Goal: Information Seeking & Learning: Understand process/instructions

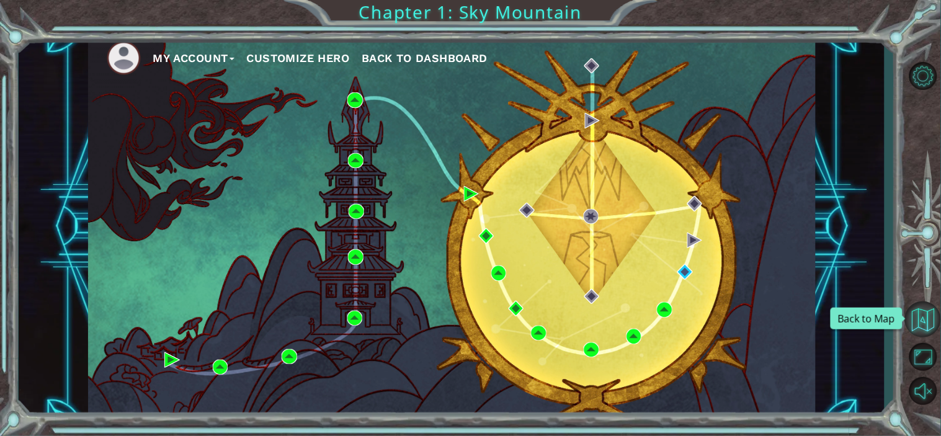
click at [926, 310] on button "Back to Map" at bounding box center [923, 320] width 36 height 36
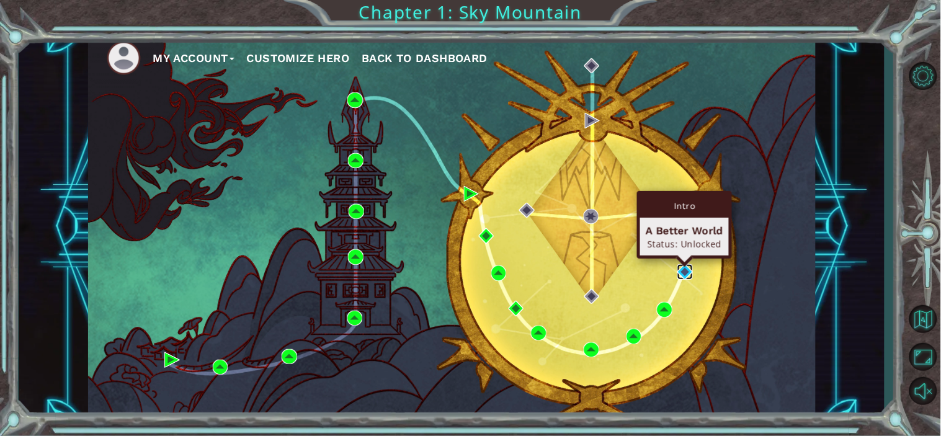
click at [685, 271] on img at bounding box center [686, 272] width 16 height 16
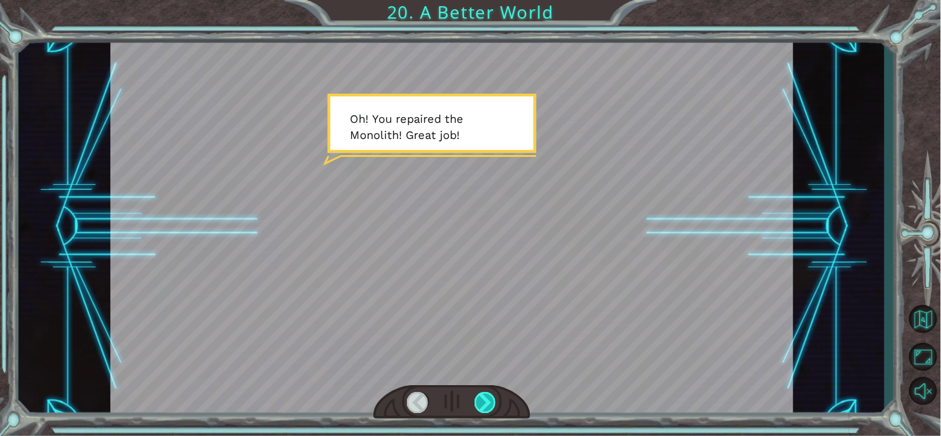
click at [483, 398] on div at bounding box center [486, 402] width 22 height 20
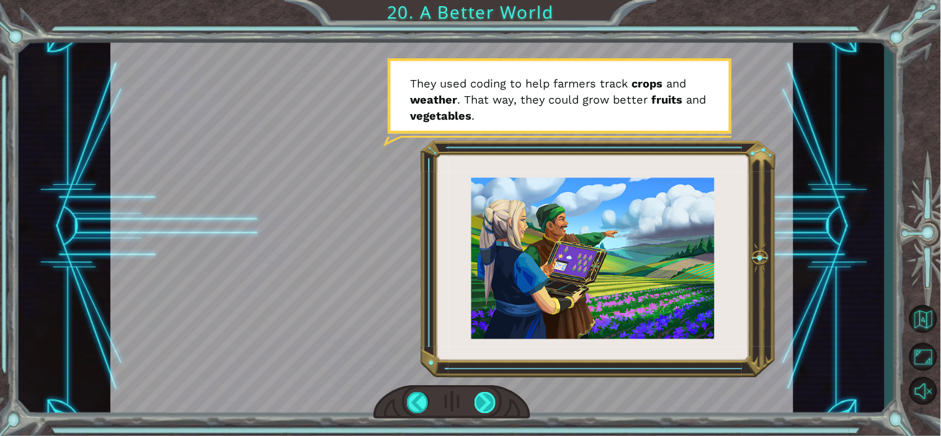
click at [483, 399] on div at bounding box center [486, 402] width 22 height 20
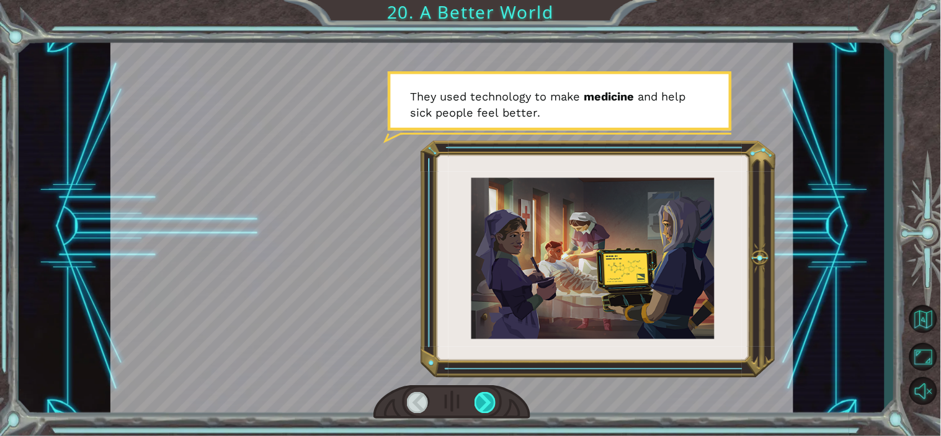
click at [483, 399] on div at bounding box center [486, 402] width 22 height 20
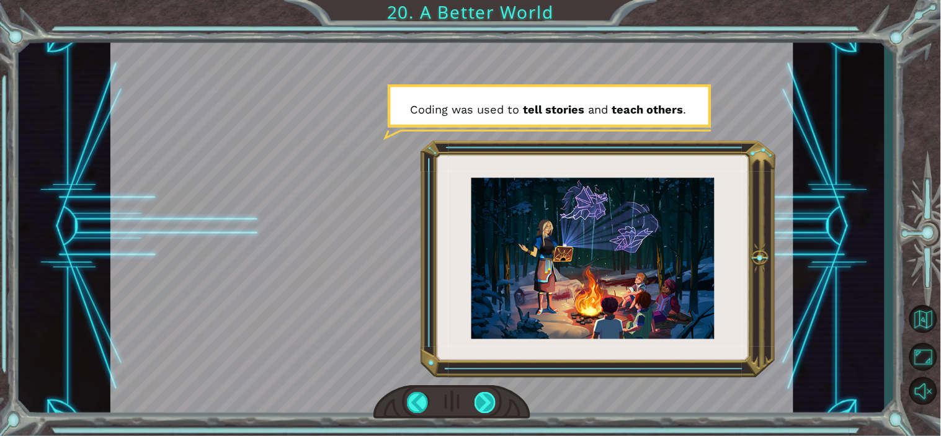
click at [476, 405] on div at bounding box center [486, 402] width 22 height 20
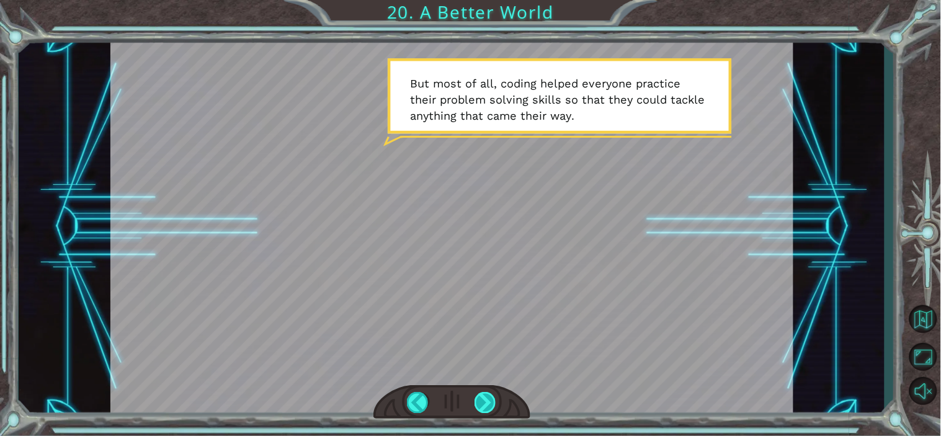
click at [476, 405] on div at bounding box center [486, 402] width 22 height 20
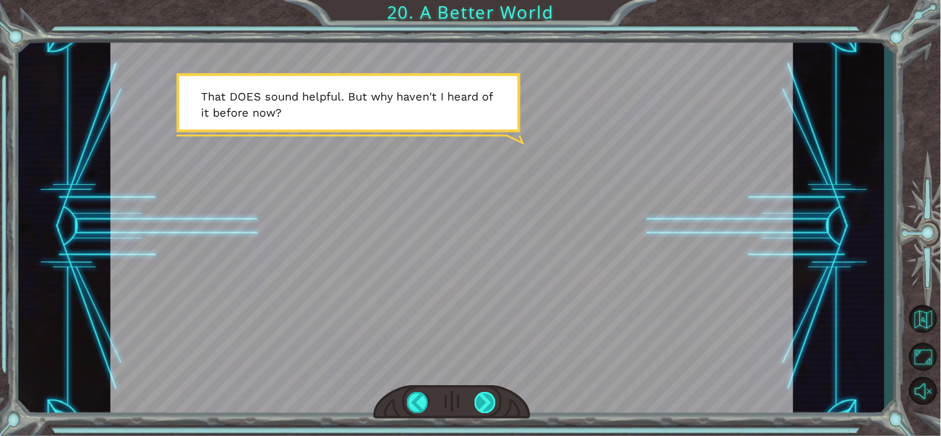
click at [476, 405] on div at bounding box center [486, 402] width 22 height 20
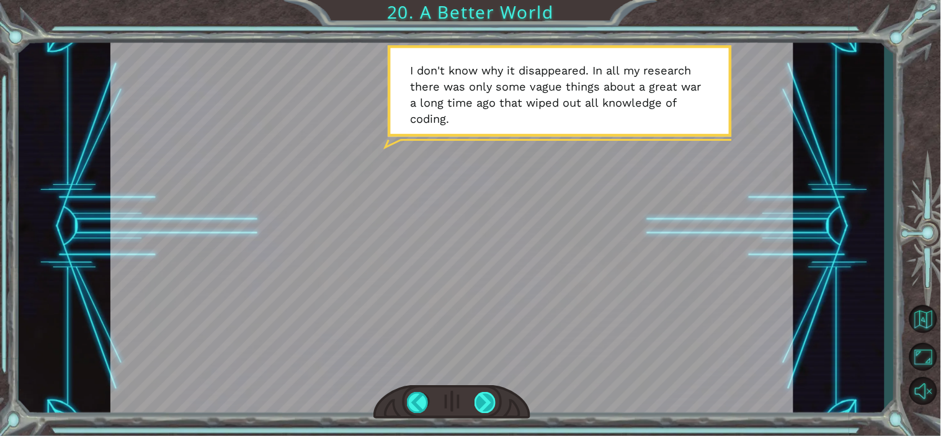
click at [482, 402] on div at bounding box center [486, 402] width 22 height 20
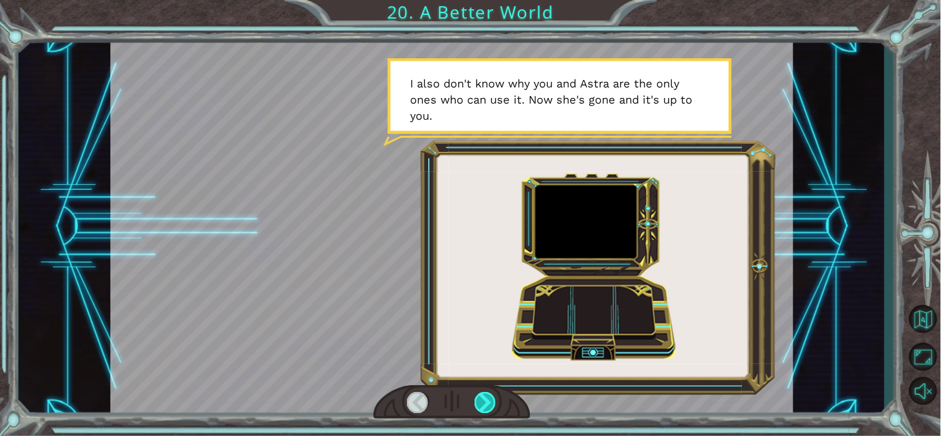
click at [479, 396] on div at bounding box center [486, 402] width 22 height 20
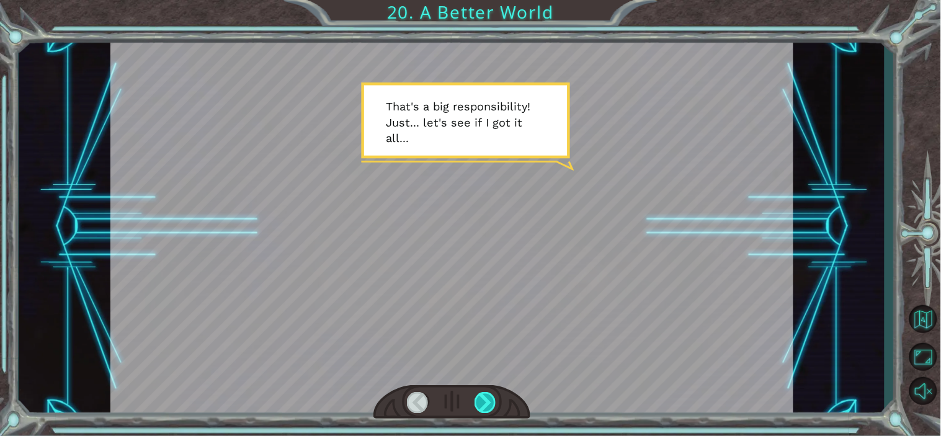
click at [486, 402] on div at bounding box center [486, 402] width 22 height 20
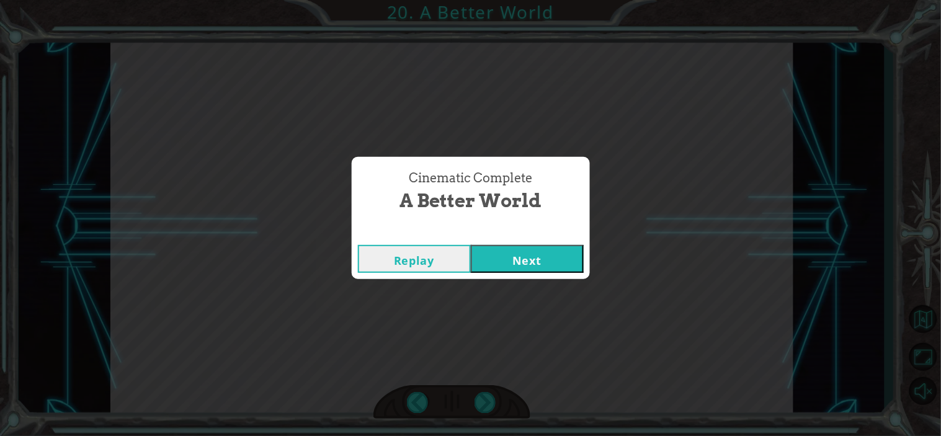
click at [530, 251] on button "Next" at bounding box center [527, 259] width 113 height 28
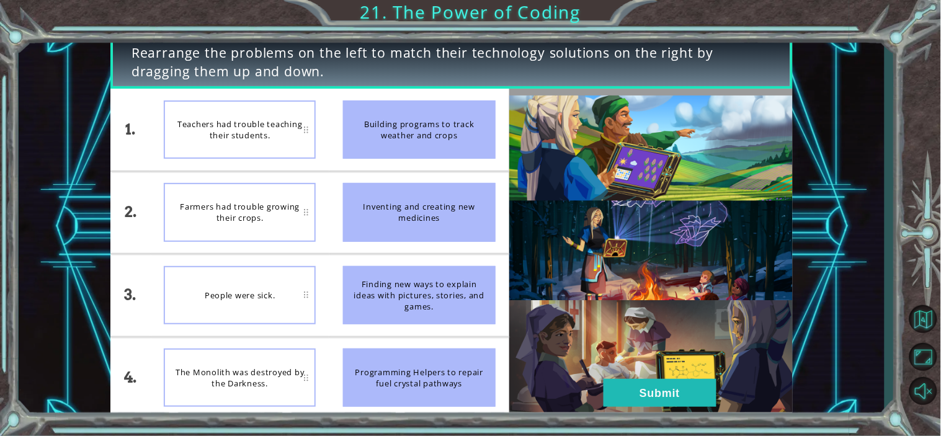
drag, startPoint x: 418, startPoint y: 213, endPoint x: 411, endPoint y: 362, distance: 149.1
click at [411, 362] on ul "Building programs to track weather and crops Inventing and creating new medicin…" at bounding box center [419, 254] width 179 height 330
drag, startPoint x: 410, startPoint y: 211, endPoint x: 372, endPoint y: 269, distance: 68.7
click at [372, 269] on ul "Building programs to track weather and crops Inventing and creating new medicin…" at bounding box center [419, 254] width 179 height 330
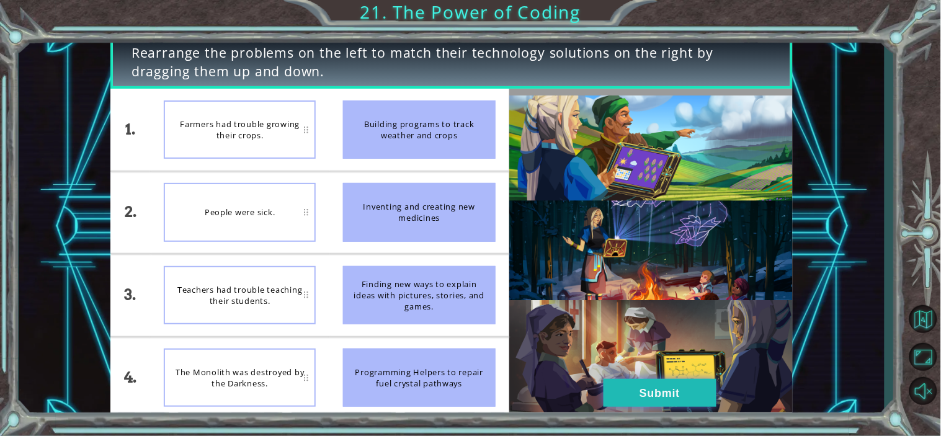
click at [619, 398] on button "Submit" at bounding box center [660, 393] width 113 height 28
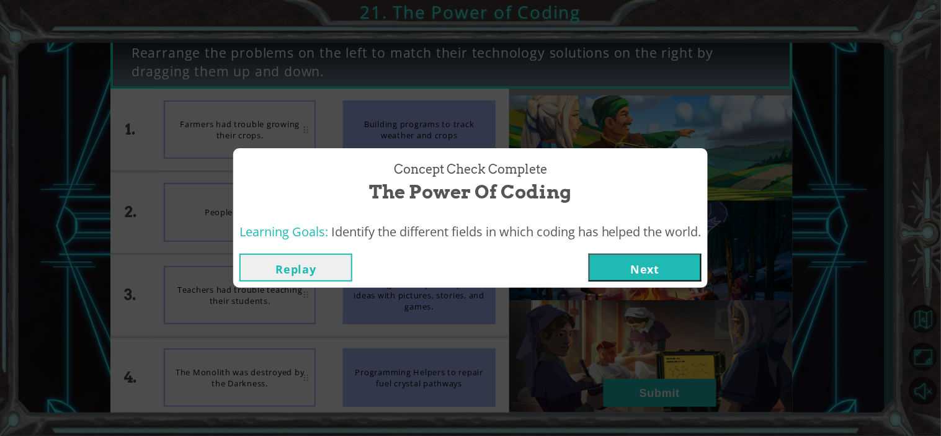
click at [610, 267] on button "Next" at bounding box center [645, 268] width 113 height 28
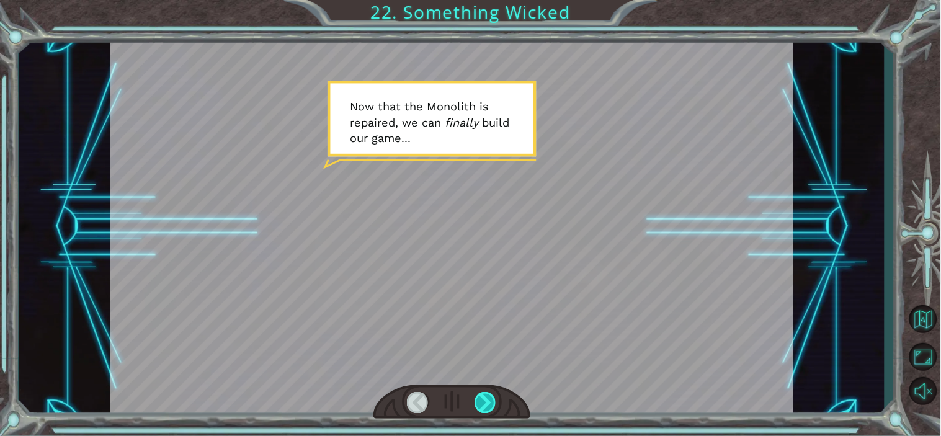
click at [488, 400] on div at bounding box center [486, 402] width 22 height 20
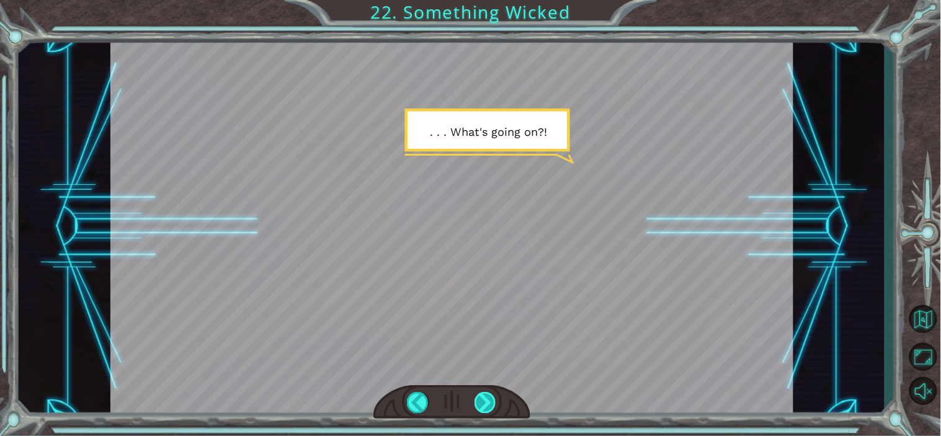
click at [477, 397] on div at bounding box center [486, 402] width 22 height 20
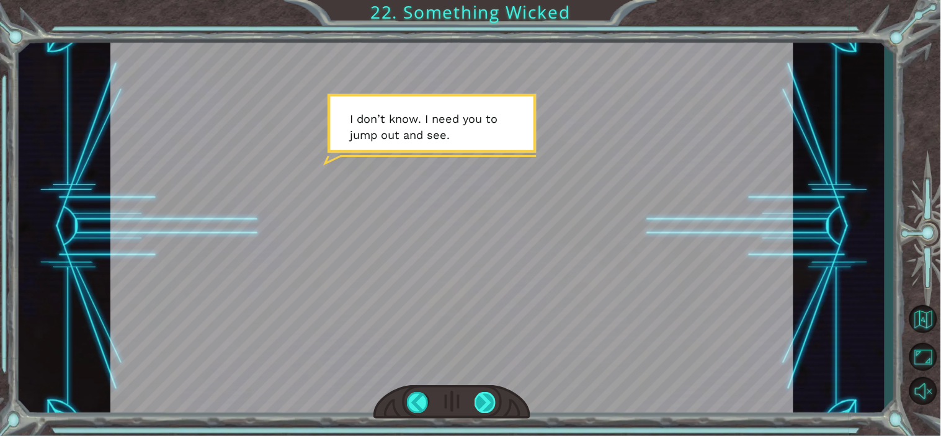
click at [488, 400] on div at bounding box center [486, 402] width 22 height 20
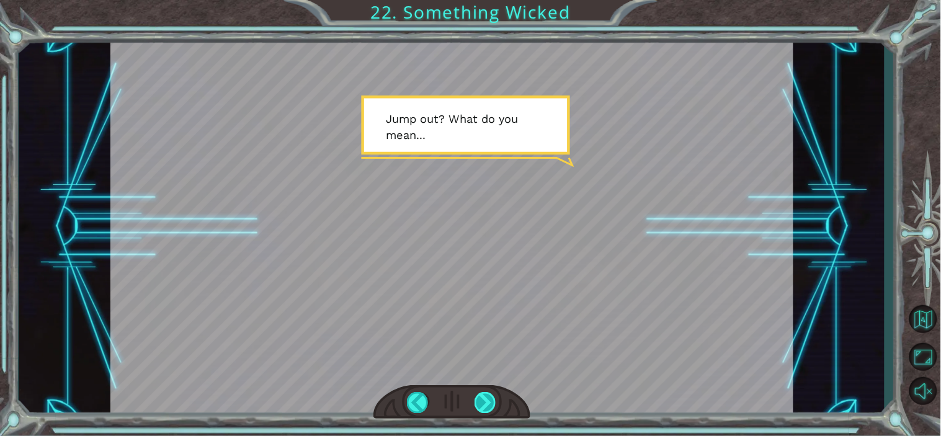
click at [488, 400] on div at bounding box center [486, 402] width 22 height 20
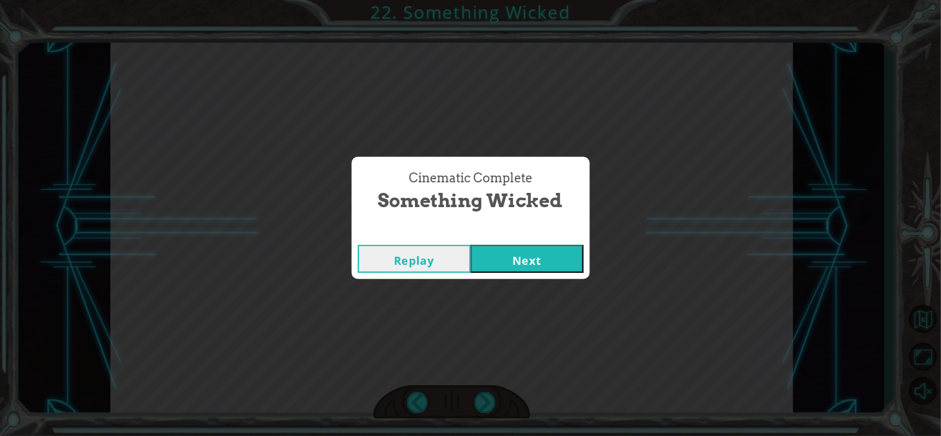
click at [506, 264] on button "Next" at bounding box center [527, 259] width 113 height 28
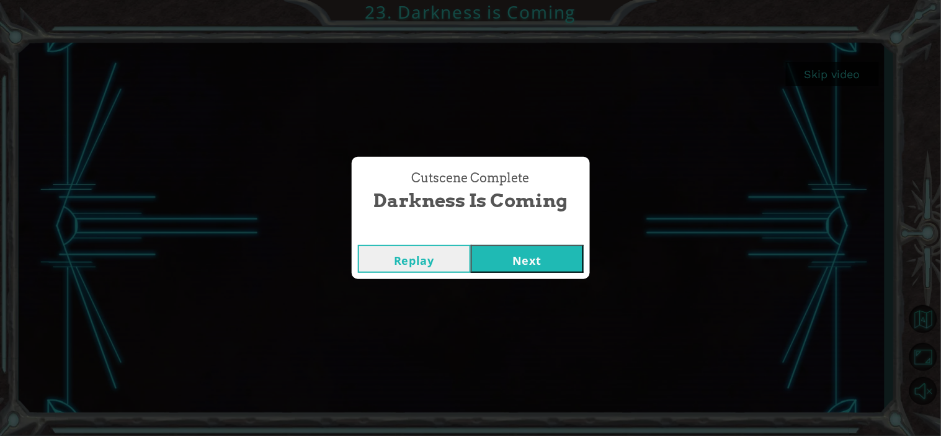
click at [503, 259] on button "Next" at bounding box center [527, 259] width 113 height 28
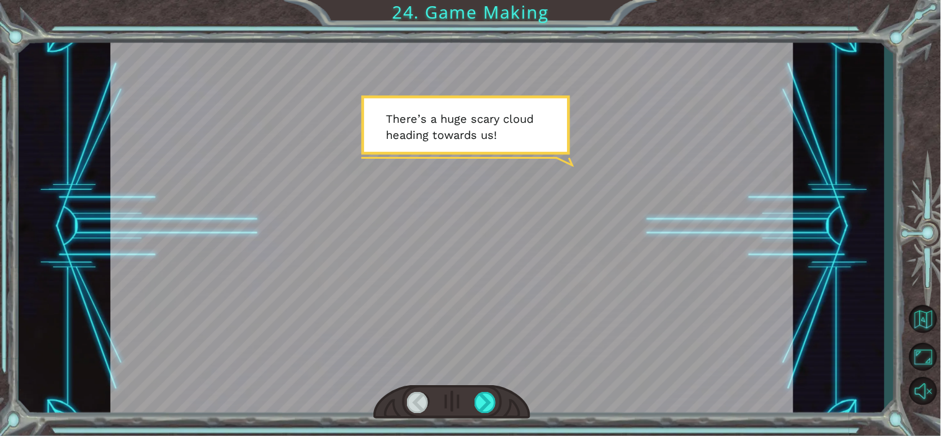
click at [468, 215] on div at bounding box center [451, 227] width 683 height 384
click at [484, 406] on div at bounding box center [486, 402] width 22 height 20
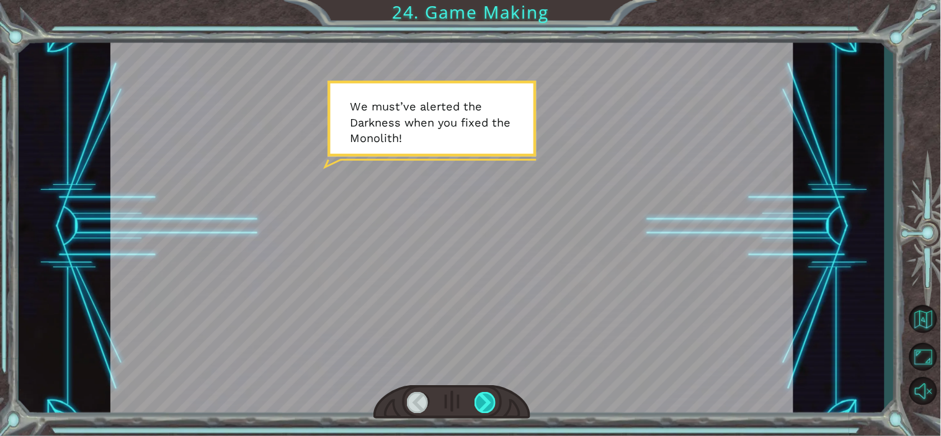
click at [484, 406] on div at bounding box center [486, 402] width 22 height 20
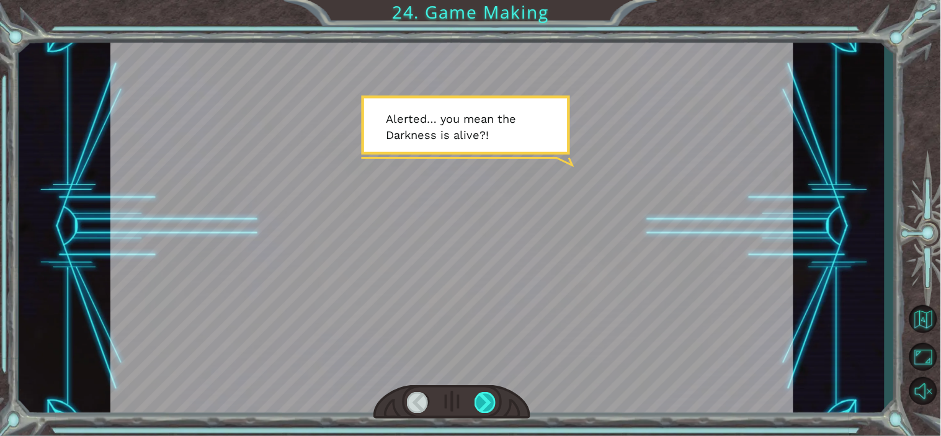
click at [484, 406] on div at bounding box center [486, 402] width 22 height 20
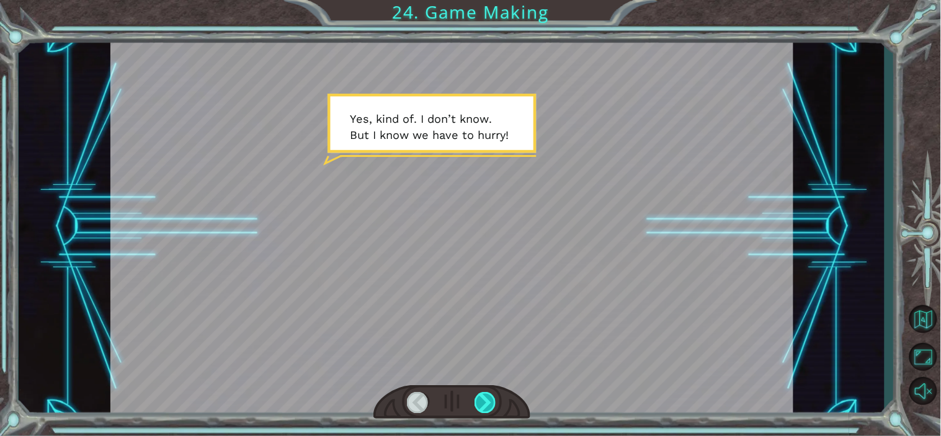
click at [484, 406] on div at bounding box center [486, 402] width 22 height 20
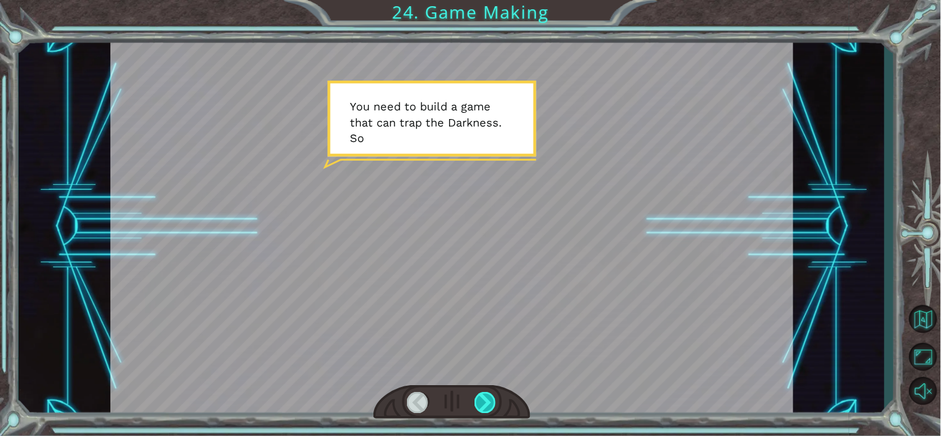
click at [484, 406] on div at bounding box center [486, 402] width 22 height 20
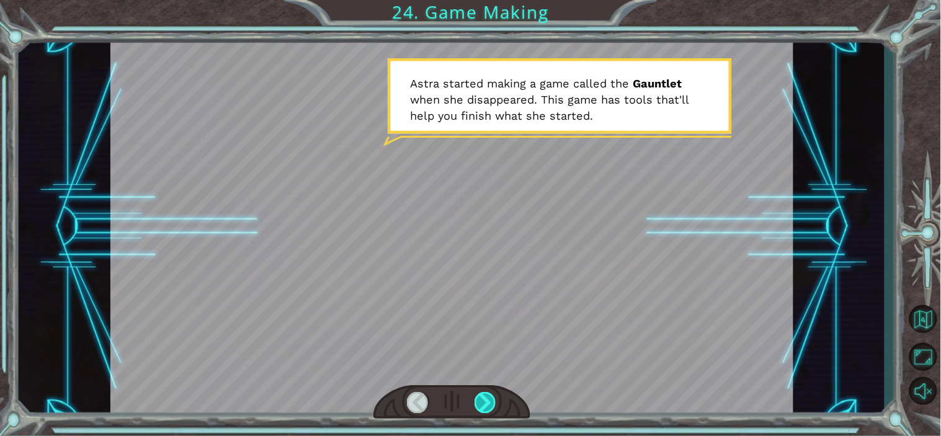
click at [484, 406] on div at bounding box center [486, 402] width 22 height 20
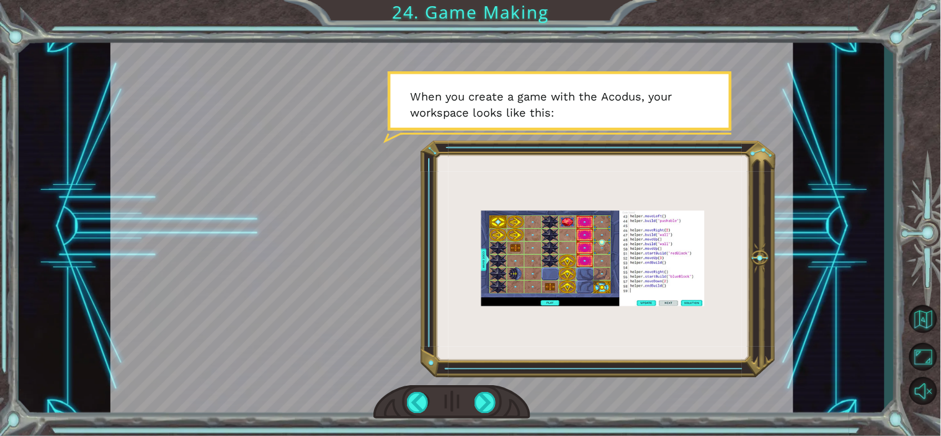
click at [591, 237] on div at bounding box center [451, 227] width 683 height 384
click at [483, 398] on div at bounding box center [486, 402] width 22 height 20
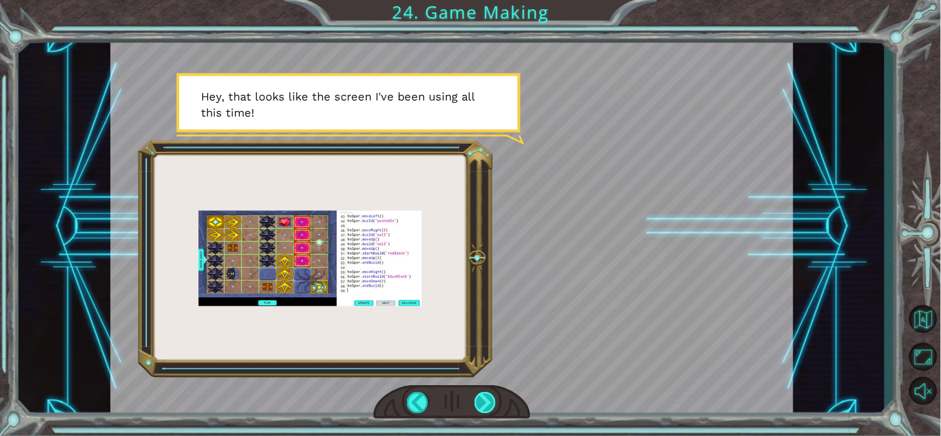
click at [486, 405] on div at bounding box center [486, 402] width 22 height 20
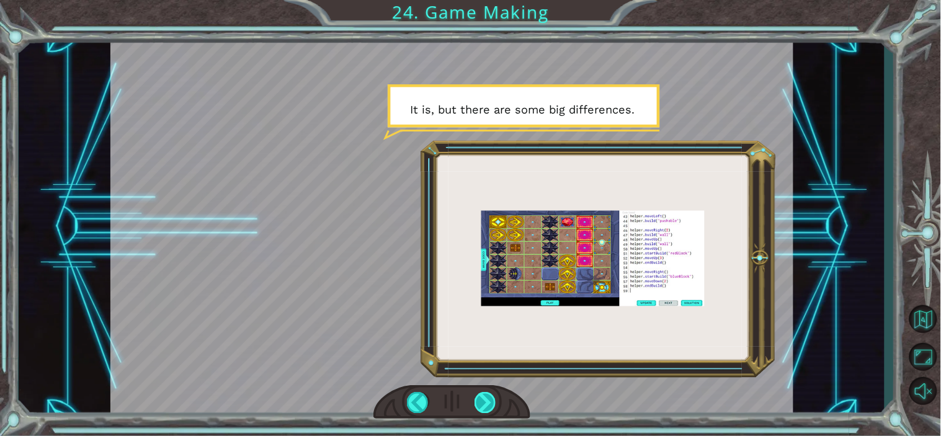
click at [486, 407] on div at bounding box center [486, 402] width 22 height 20
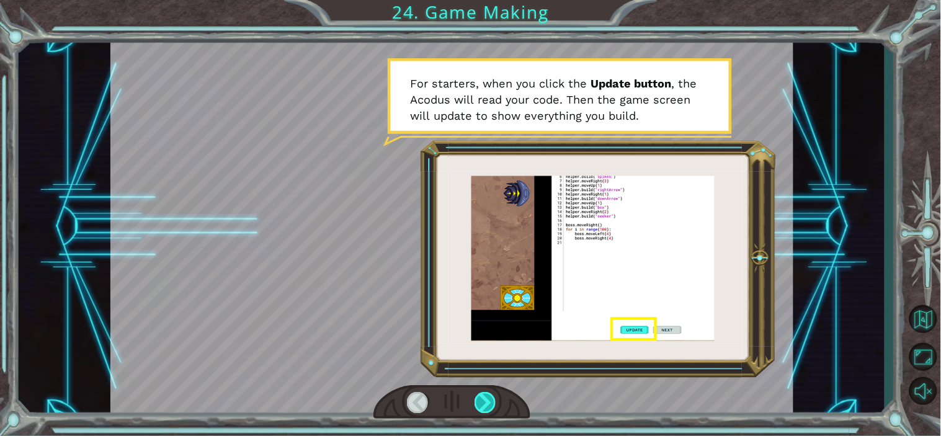
click at [485, 402] on div at bounding box center [486, 402] width 22 height 20
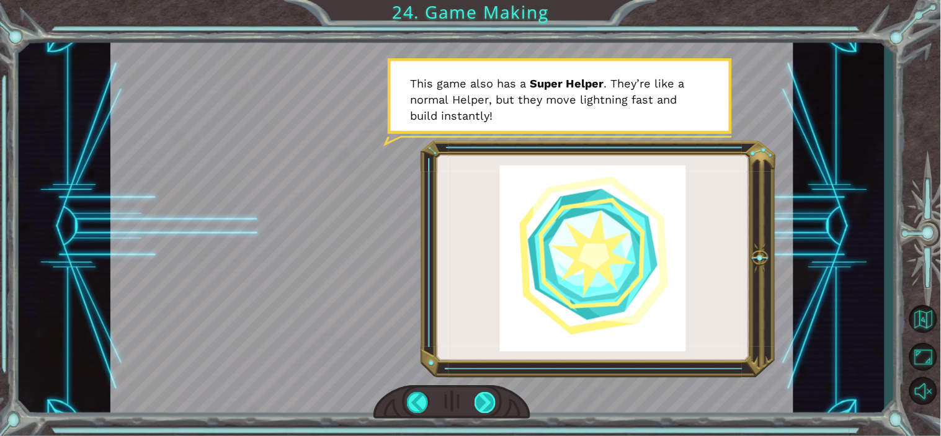
click at [485, 402] on div at bounding box center [486, 402] width 22 height 20
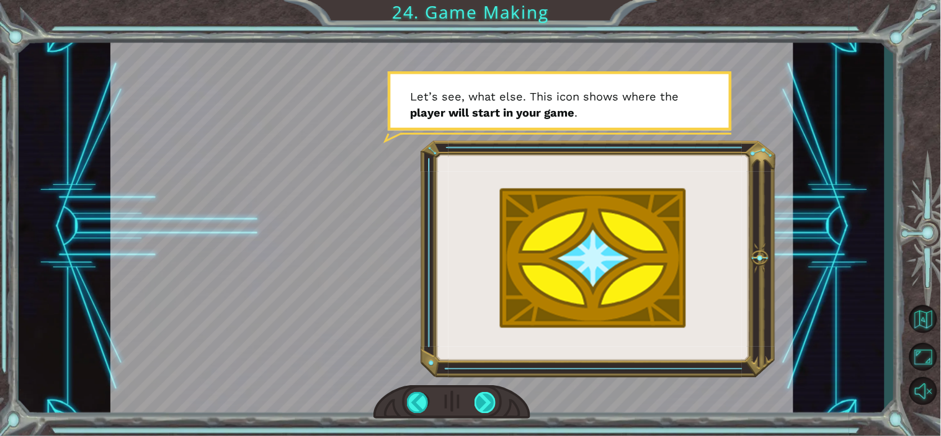
click at [485, 402] on div at bounding box center [486, 402] width 22 height 20
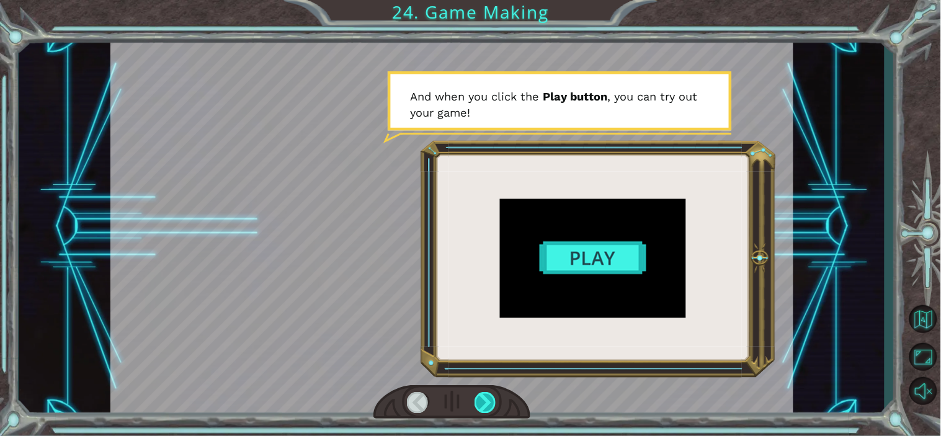
click at [485, 402] on div at bounding box center [486, 402] width 22 height 20
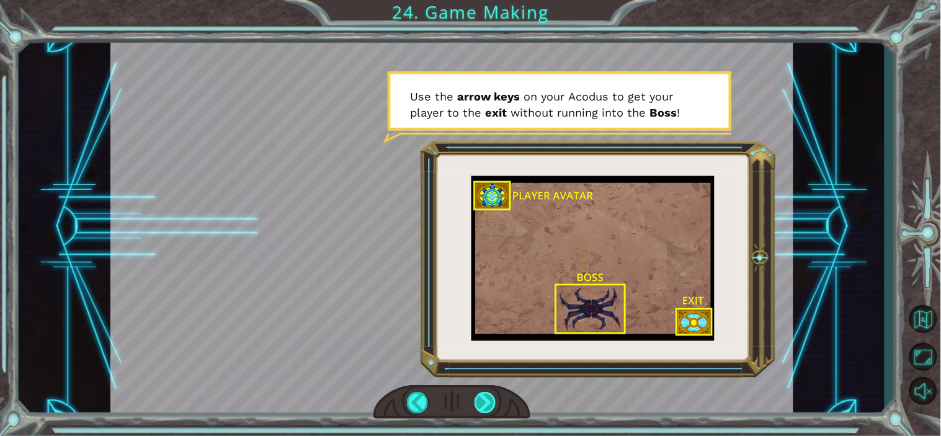
click at [485, 407] on div at bounding box center [486, 402] width 22 height 20
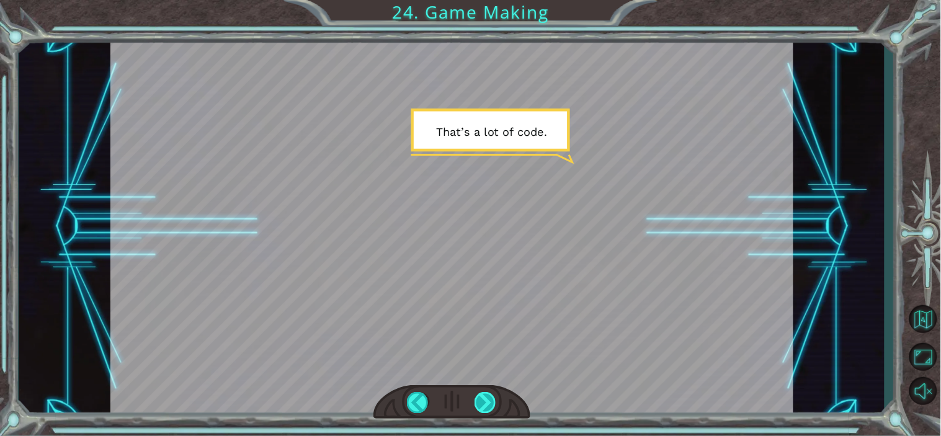
click at [485, 407] on div at bounding box center [486, 402] width 22 height 20
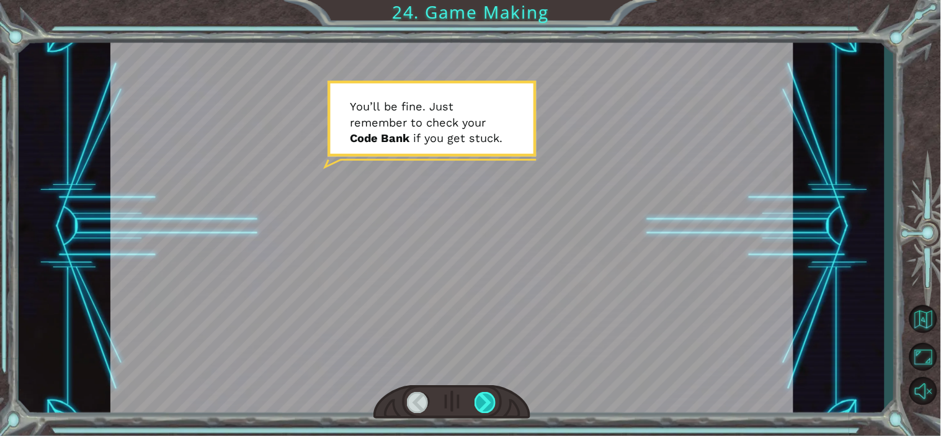
click at [485, 407] on div at bounding box center [486, 402] width 22 height 20
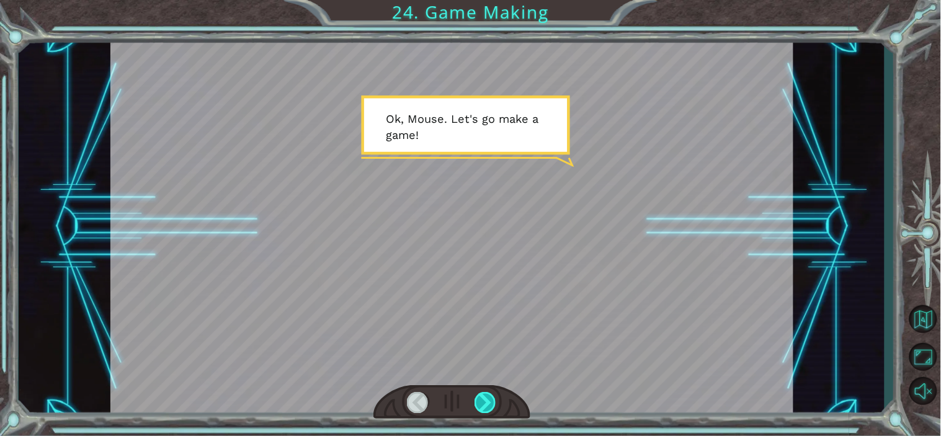
click at [485, 407] on div at bounding box center [486, 402] width 22 height 20
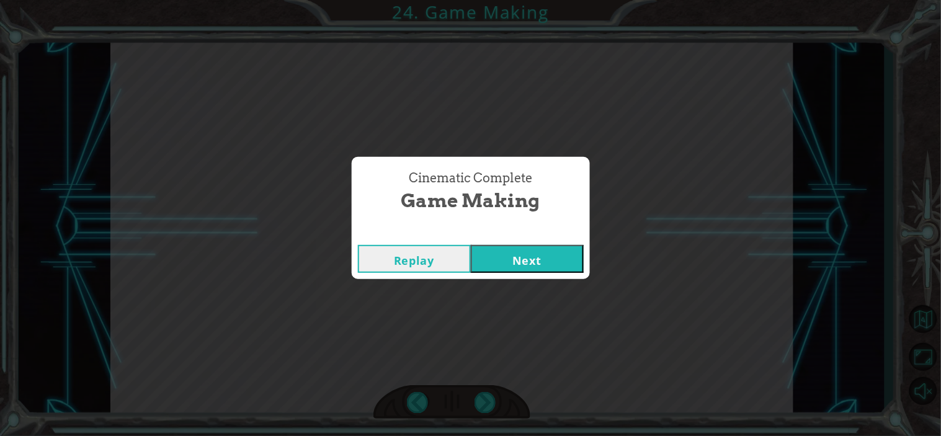
click at [506, 263] on button "Next" at bounding box center [527, 259] width 113 height 28
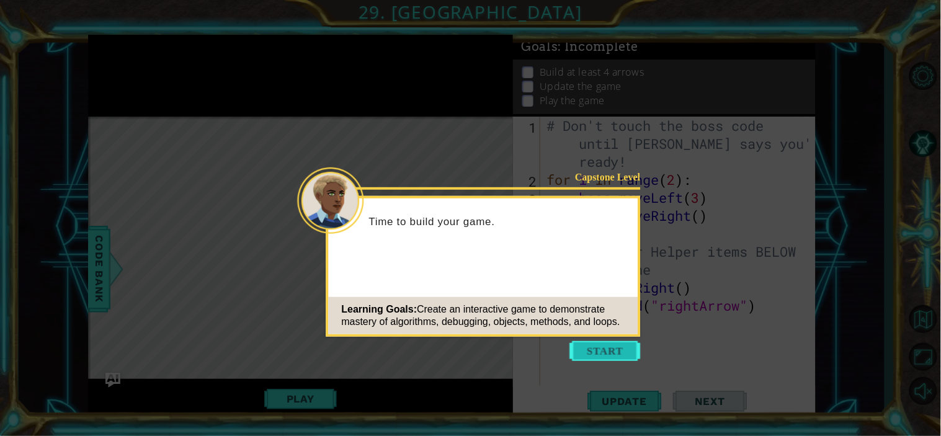
click at [599, 351] on button "Start" at bounding box center [605, 351] width 71 height 20
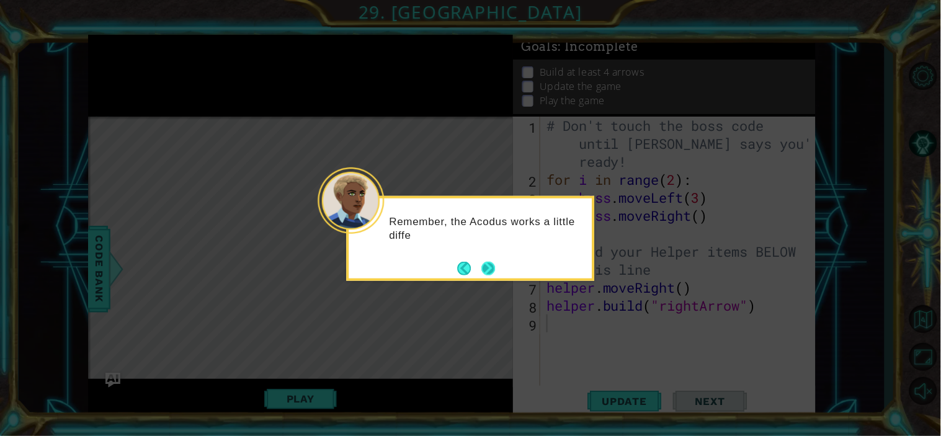
click at [482, 271] on button "Next" at bounding box center [489, 269] width 14 height 14
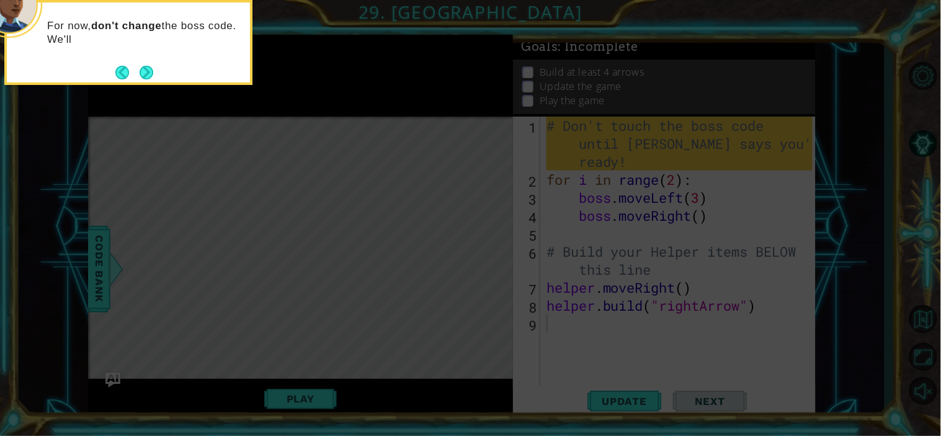
click at [241, 128] on icon at bounding box center [470, 65] width 941 height 742
click at [274, 153] on icon at bounding box center [470, 65] width 941 height 742
click at [148, 72] on button "Next" at bounding box center [147, 73] width 14 height 14
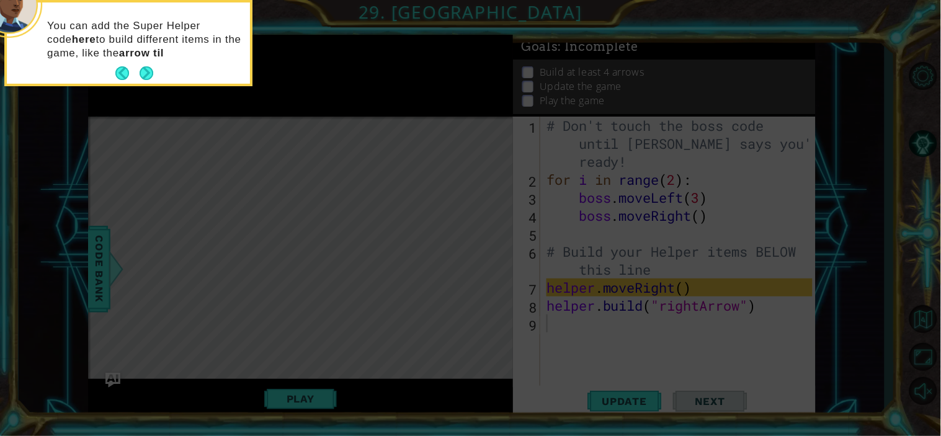
click at [148, 72] on div "You can add the Super Helper code here to build different items in the game, li…" at bounding box center [128, 42] width 243 height 81
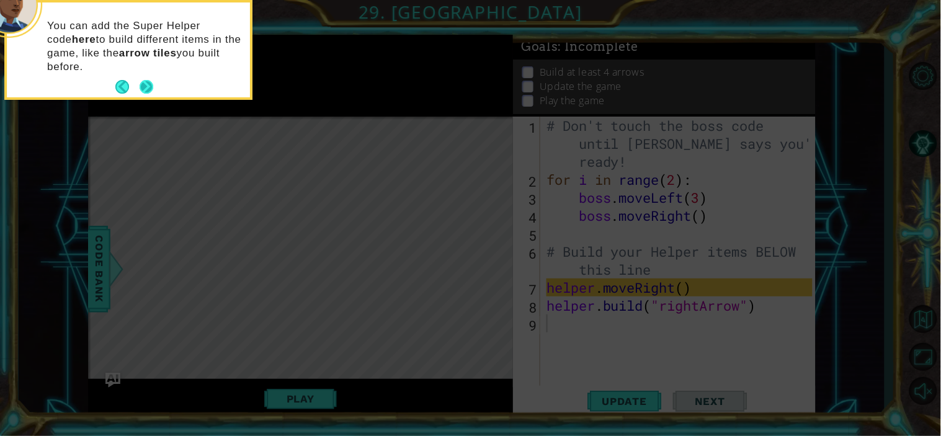
click at [149, 83] on button "Next" at bounding box center [147, 87] width 14 height 14
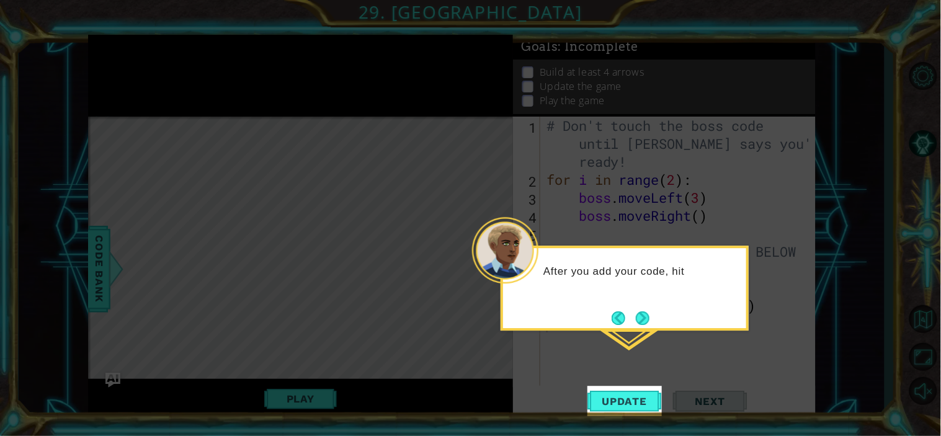
click at [282, 184] on icon at bounding box center [470, 218] width 941 height 436
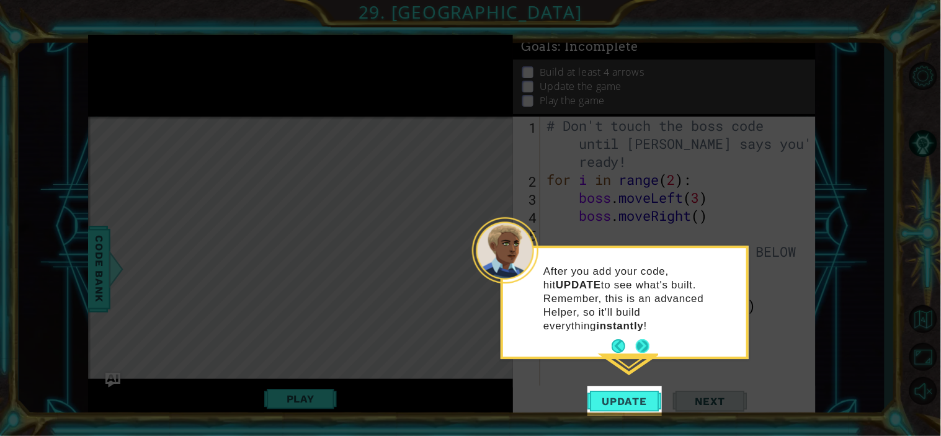
click at [644, 339] on button "Next" at bounding box center [643, 346] width 14 height 14
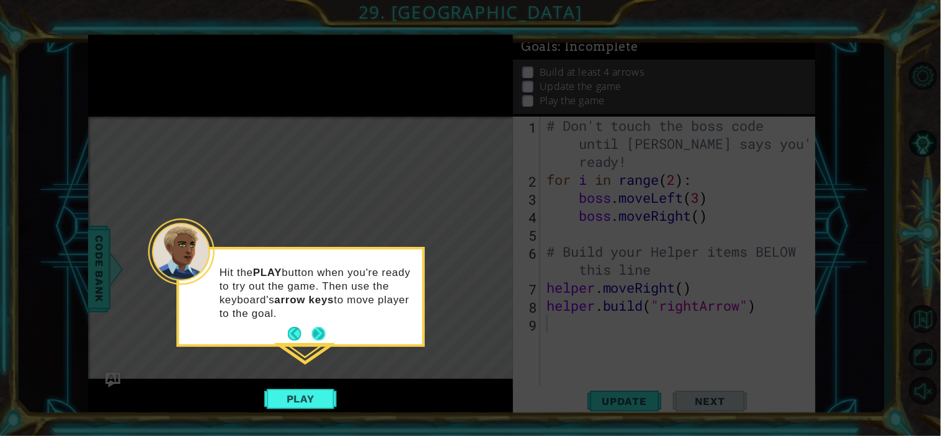
click at [318, 333] on button "Next" at bounding box center [319, 334] width 14 height 14
